Goal: Information Seeking & Learning: Find specific fact

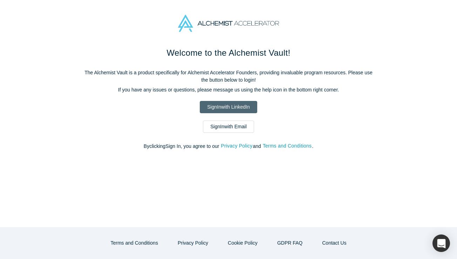
click at [219, 108] on link "Sign In with LinkedIn" at bounding box center [228, 107] width 57 height 12
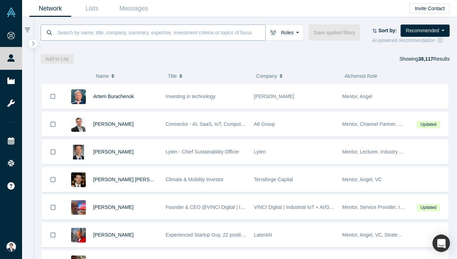
click at [165, 39] on input at bounding box center [161, 32] width 209 height 16
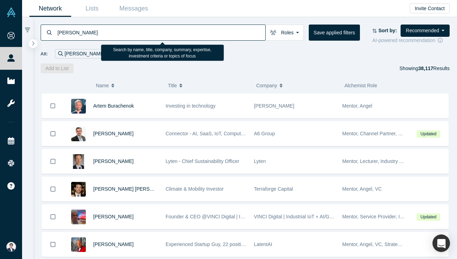
type input "yusuke nakayama"
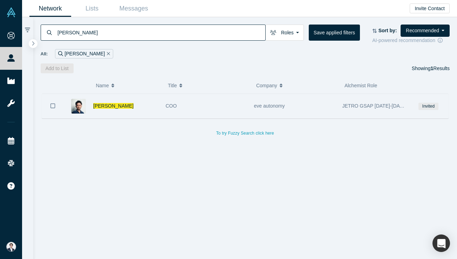
click at [107, 96] on div "Yusuke Nakayama" at bounding box center [125, 106] width 65 height 24
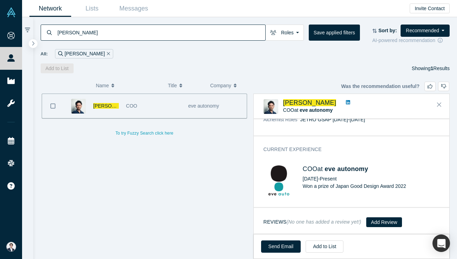
scroll to position [241, 0]
drag, startPoint x: 380, startPoint y: 170, endPoint x: 326, endPoint y: 170, distance: 54.0
click at [326, 171] on h4 "COO at eve autonomy" at bounding box center [371, 170] width 137 height 8
copy span "eve autonomy"
click at [347, 101] on link at bounding box center [347, 102] width 9 height 7
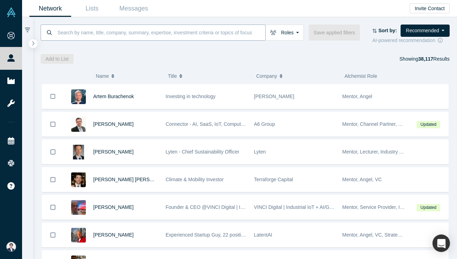
click at [182, 30] on input at bounding box center [161, 32] width 209 height 16
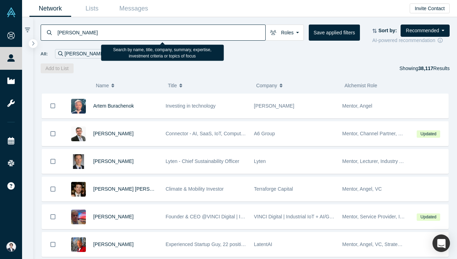
type input "[PERSON_NAME]"
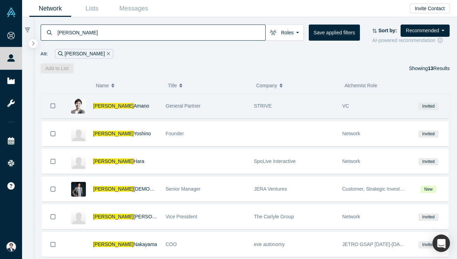
scroll to position [116, 0]
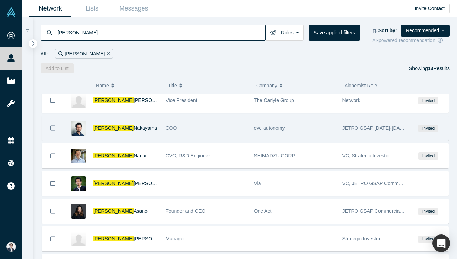
click at [149, 129] on div "[PERSON_NAME]" at bounding box center [125, 128] width 65 height 24
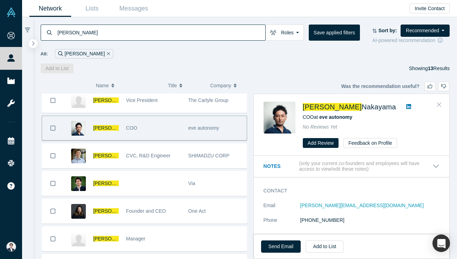
click at [439, 104] on icon "Close" at bounding box center [439, 105] width 4 height 4
